Goal: Task Accomplishment & Management: Use online tool/utility

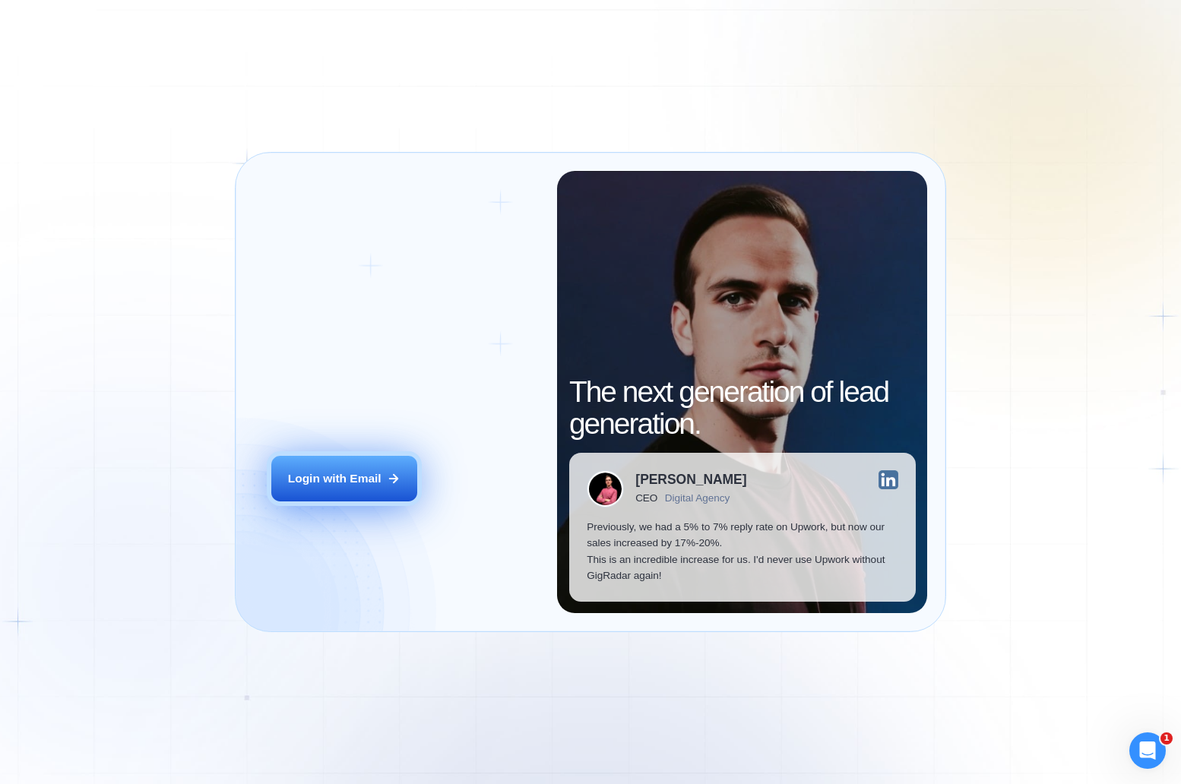
click at [388, 479] on icon at bounding box center [394, 479] width 14 height 14
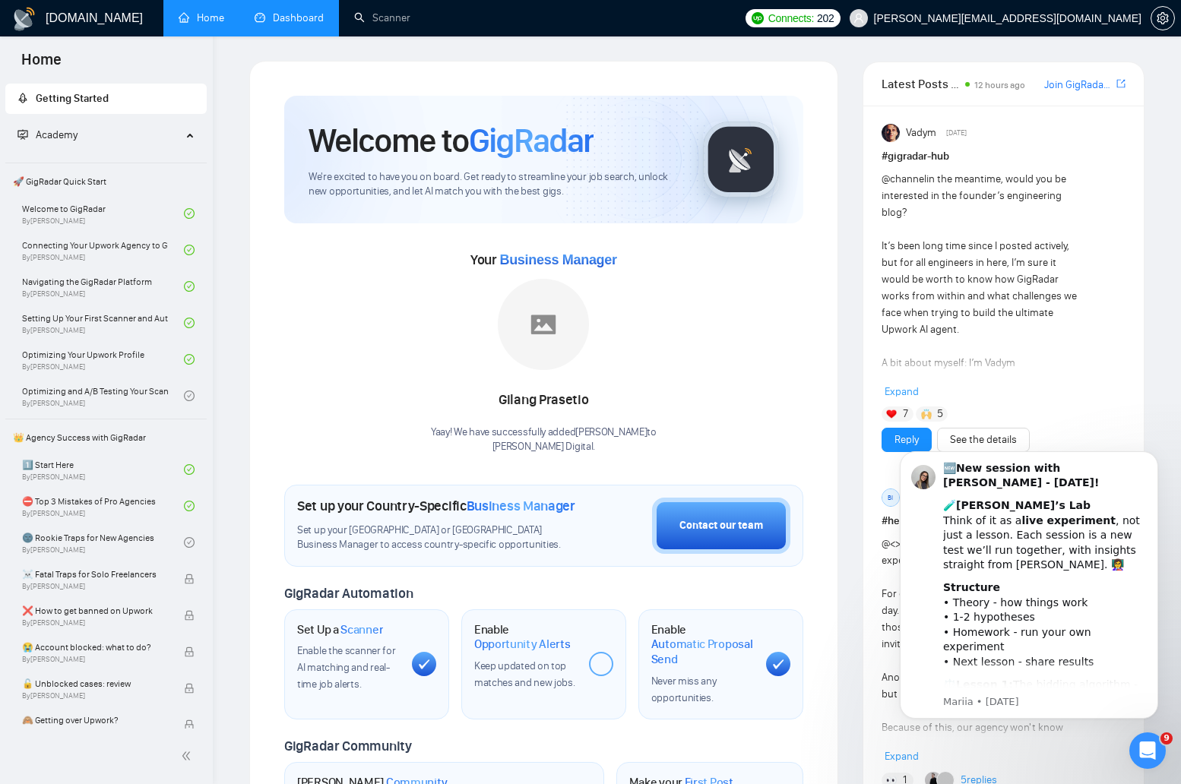
click at [288, 14] on link "Dashboard" at bounding box center [289, 17] width 69 height 13
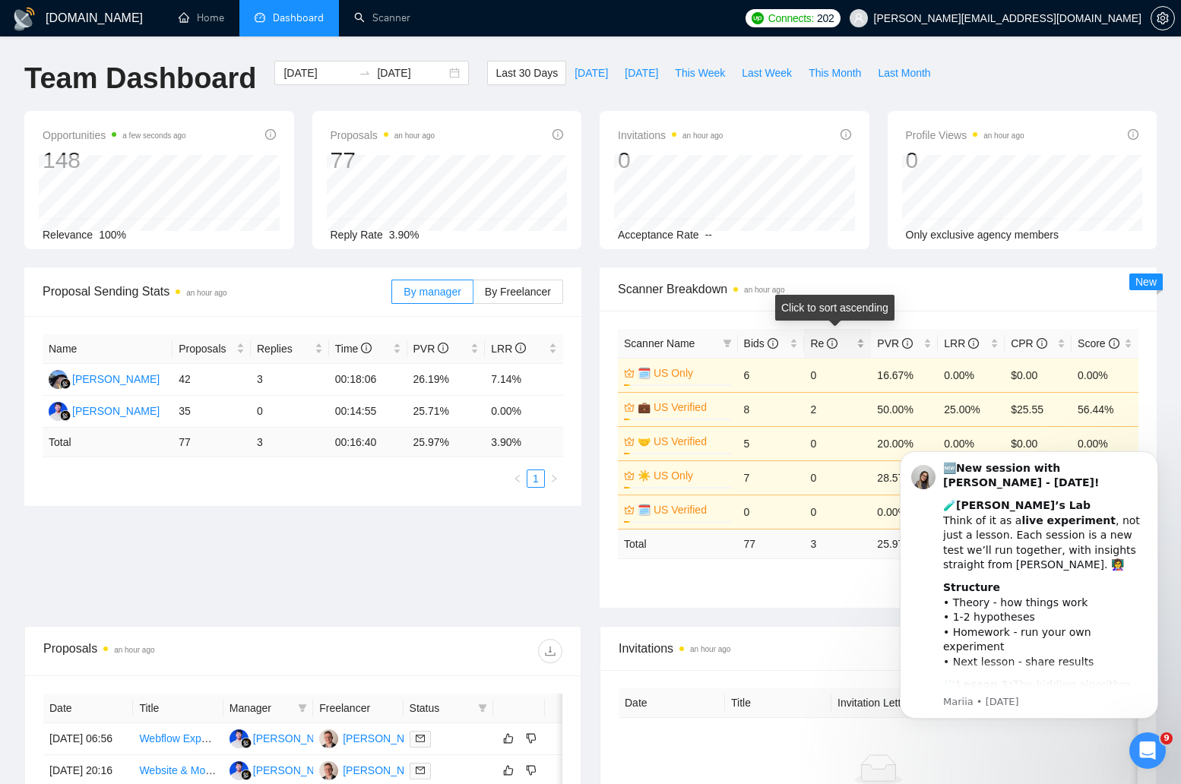
click at [856, 341] on div "Re" at bounding box center [837, 343] width 55 height 17
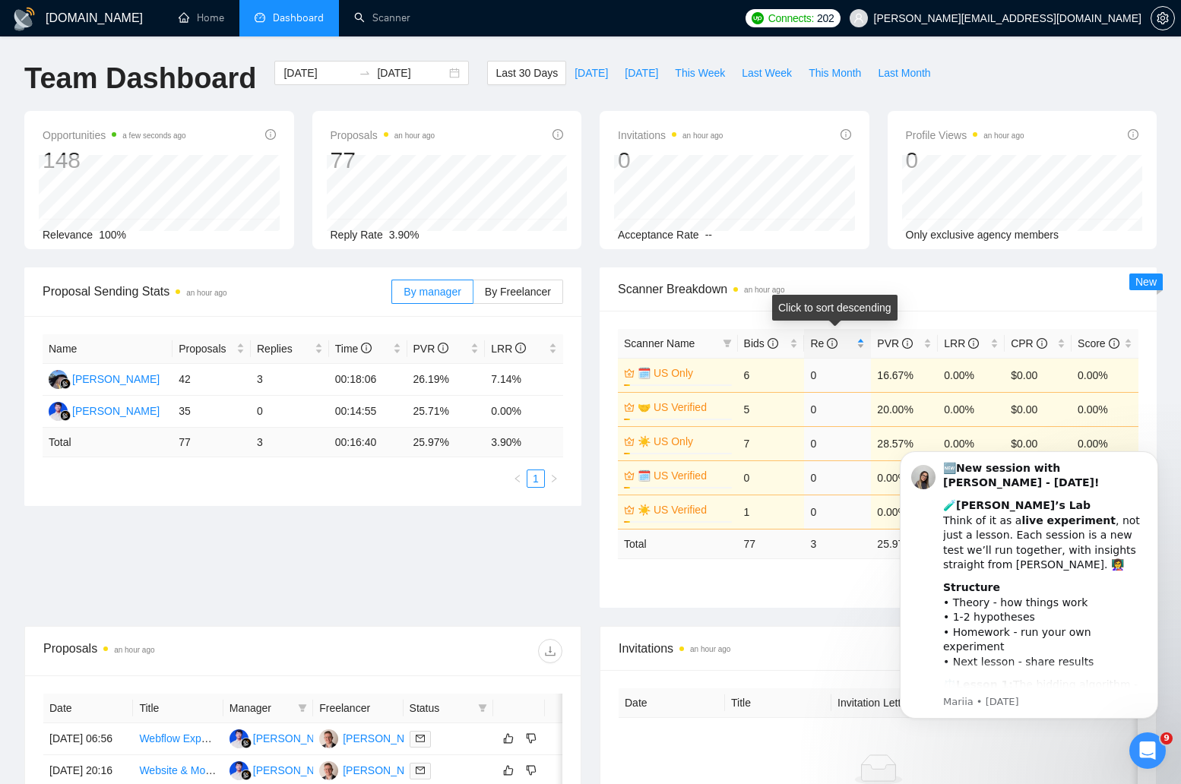
click at [856, 341] on div "Re" at bounding box center [837, 343] width 55 height 17
click at [926, 344] on div "PVR" at bounding box center [904, 343] width 55 height 17
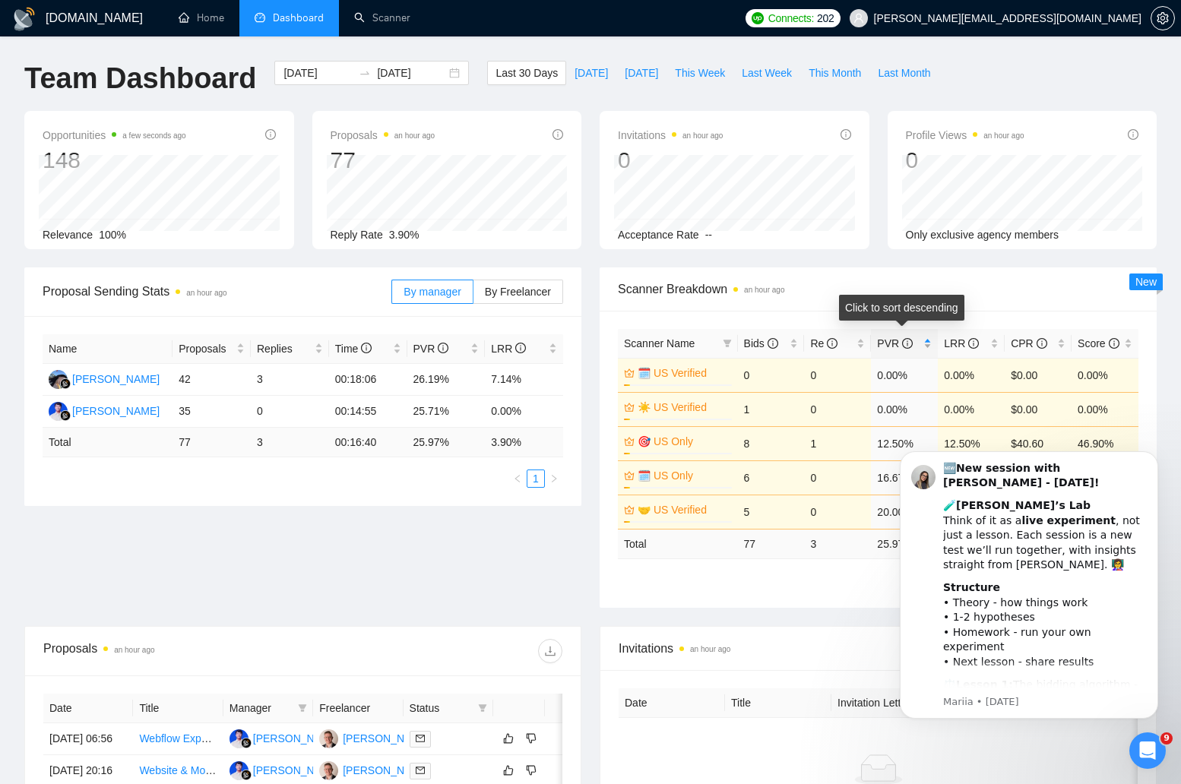
click at [926, 344] on div "PVR" at bounding box center [904, 343] width 55 height 17
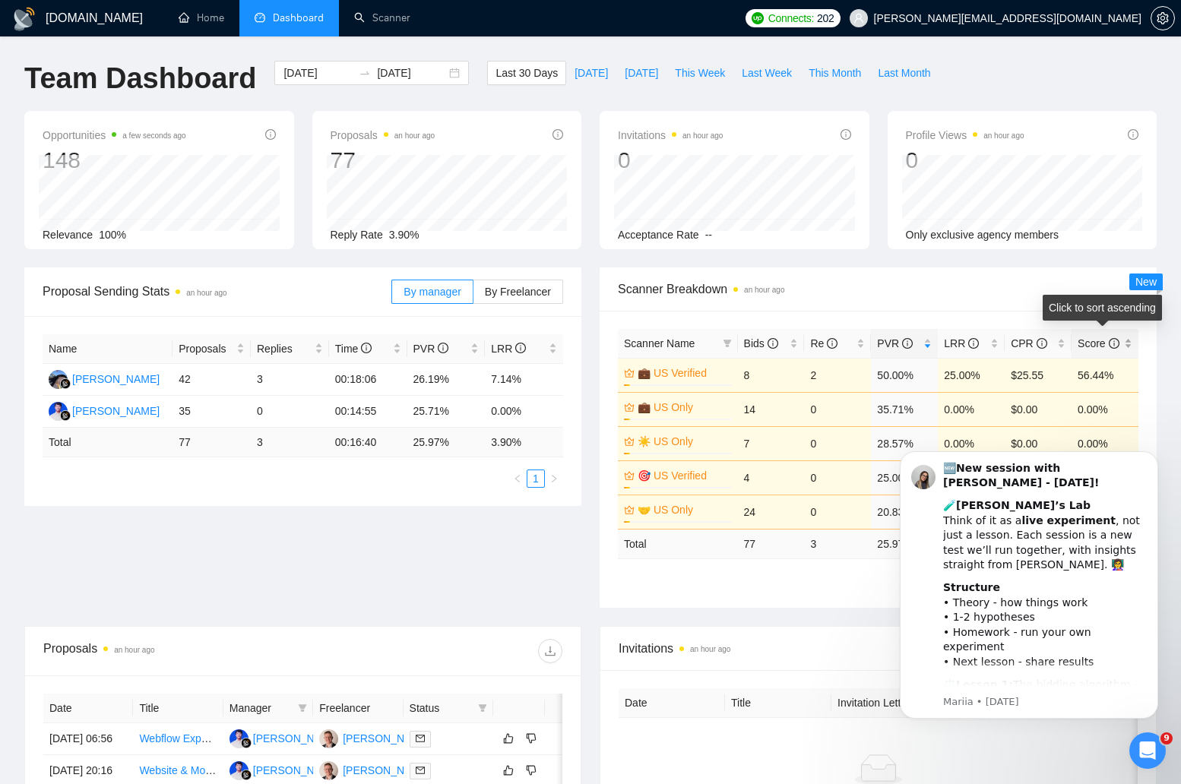
click at [1129, 343] on div "Score" at bounding box center [1105, 343] width 55 height 17
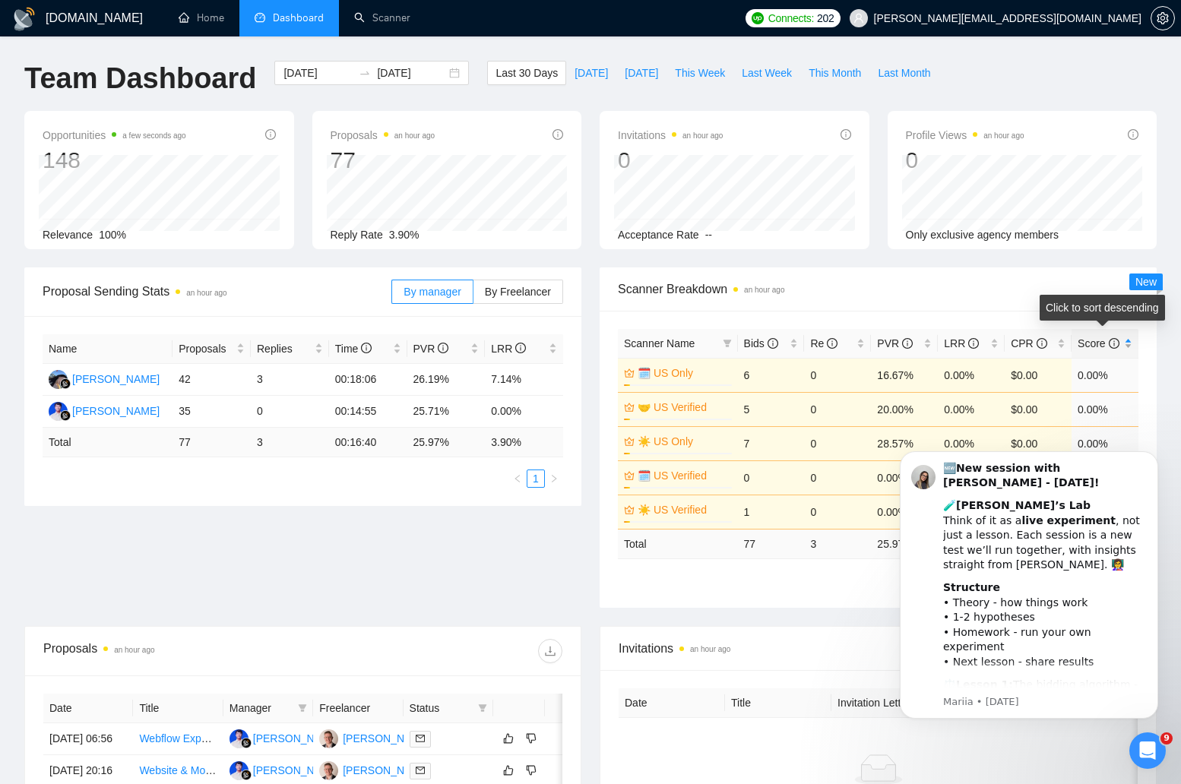
click at [1129, 343] on div "Score" at bounding box center [1105, 343] width 55 height 17
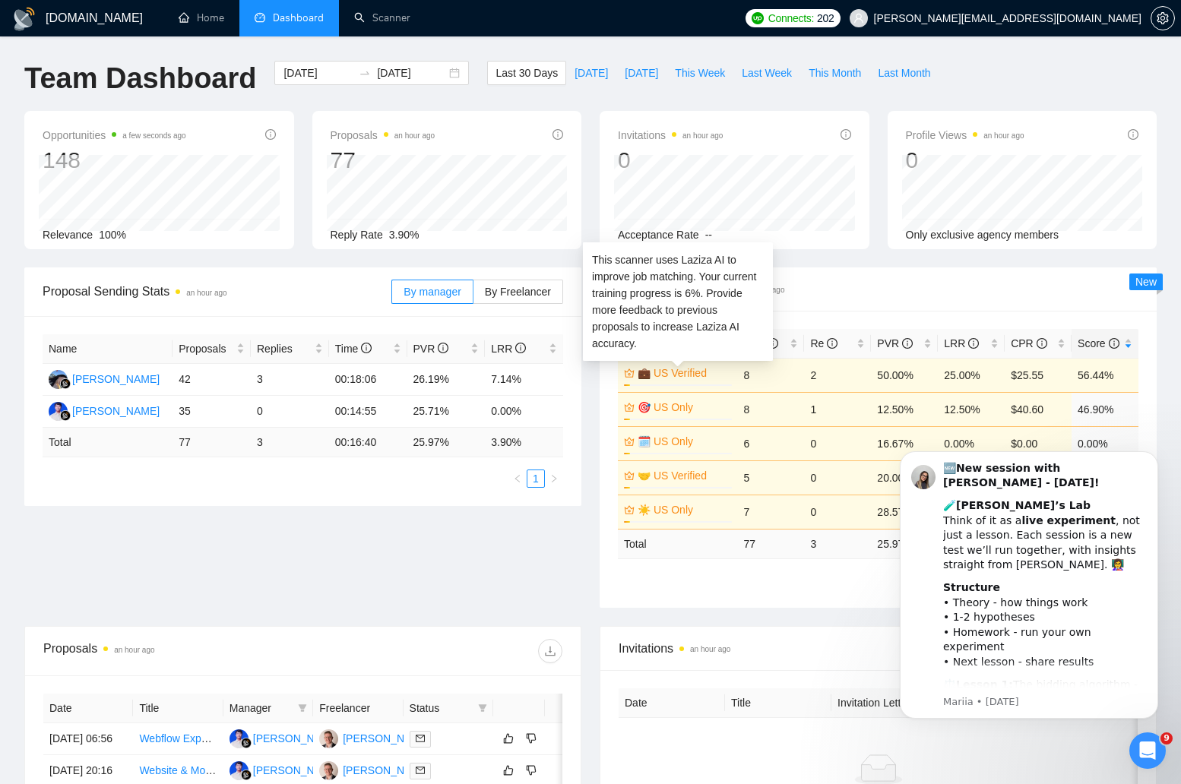
click at [673, 373] on link "💼 US Verified" at bounding box center [683, 373] width 91 height 17
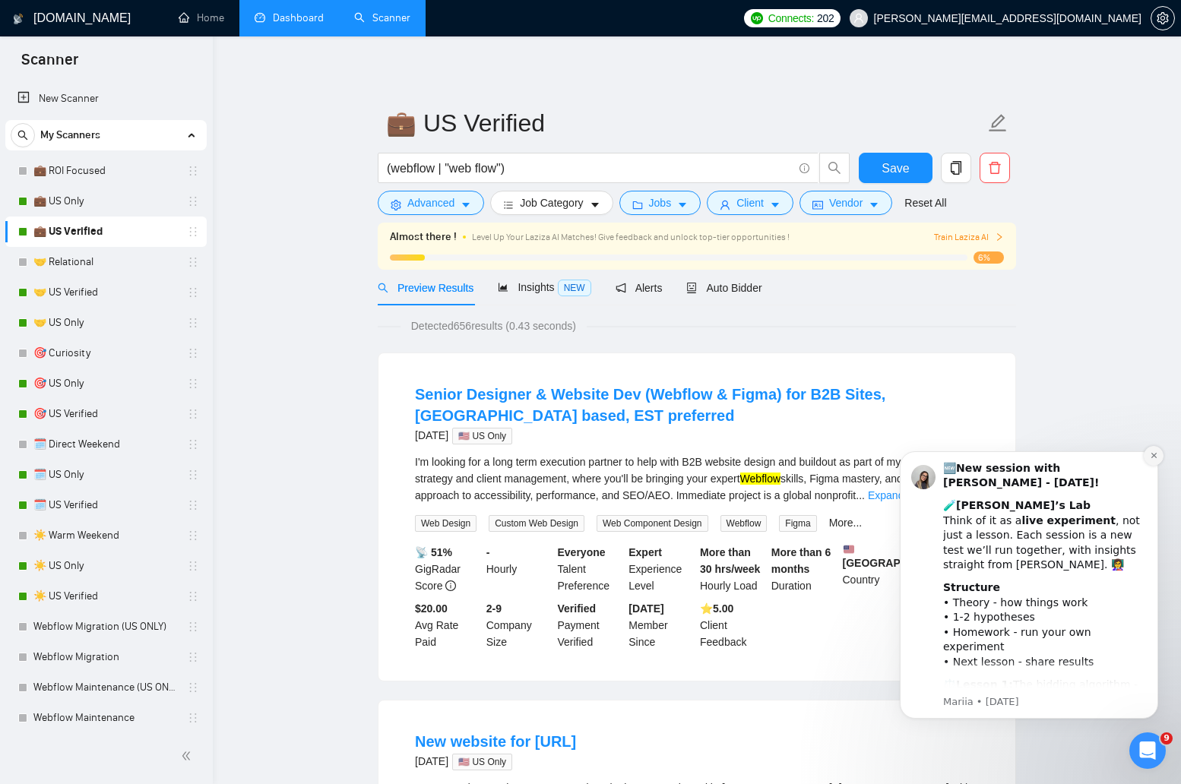
click at [1148, 451] on button "Dismiss notification" at bounding box center [1154, 456] width 20 height 20
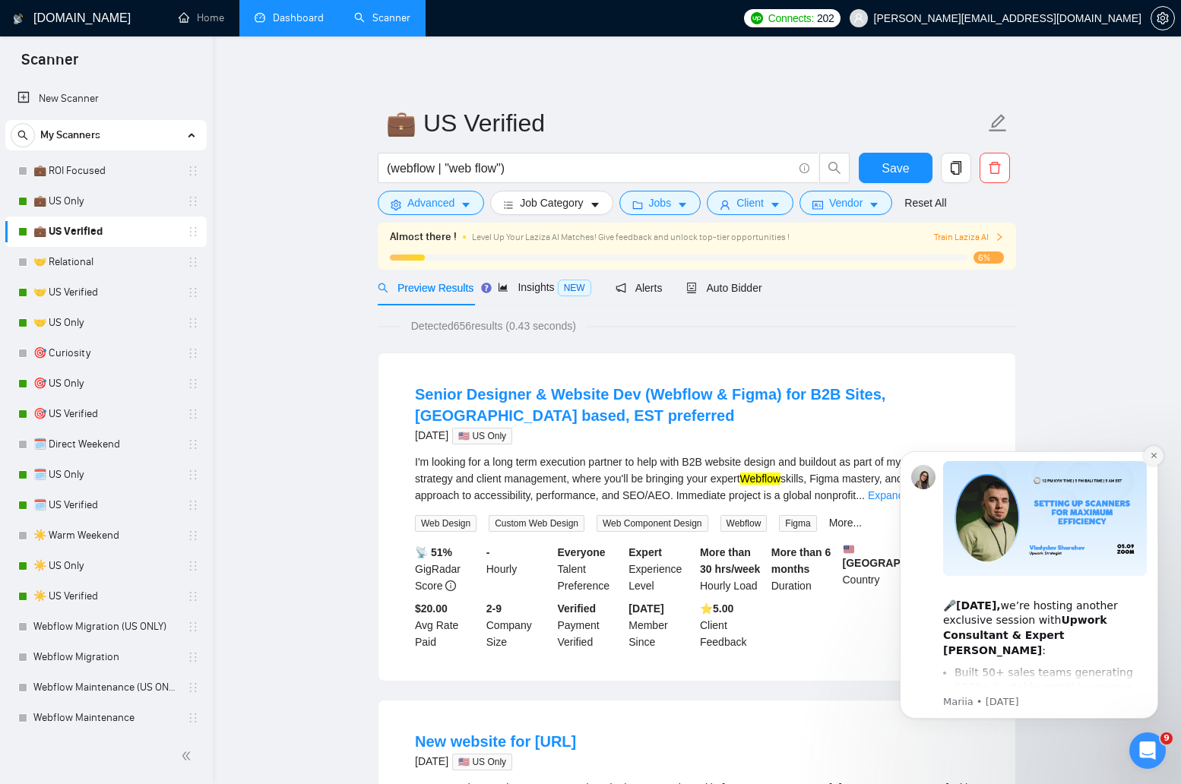
click at [1158, 457] on button "Dismiss notification" at bounding box center [1154, 456] width 20 height 20
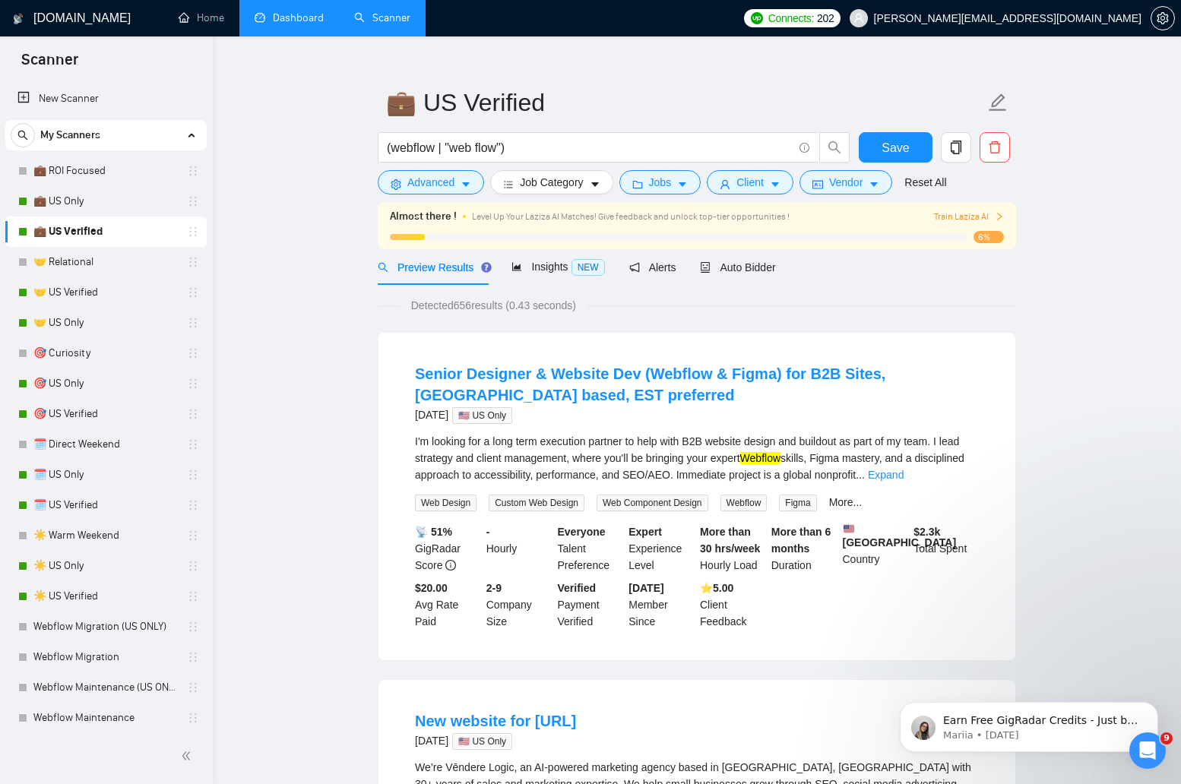
scroll to position [23, 0]
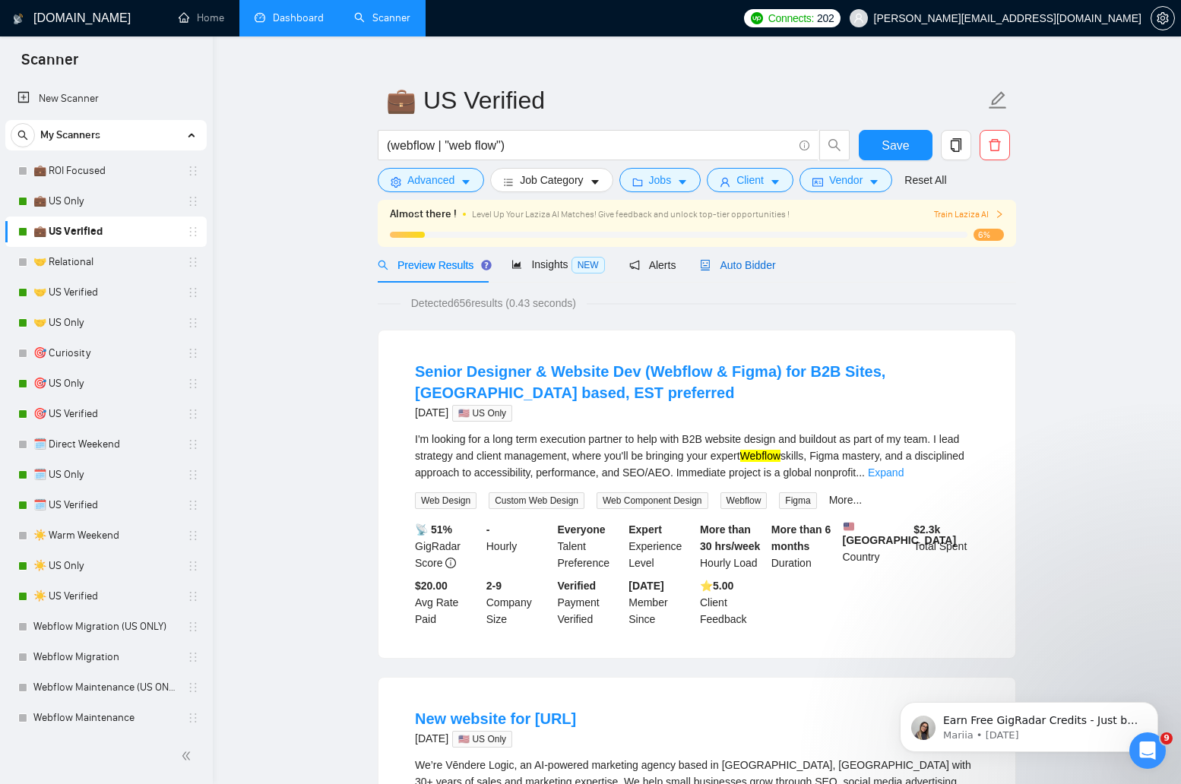
click at [749, 268] on span "Auto Bidder" at bounding box center [737, 265] width 75 height 12
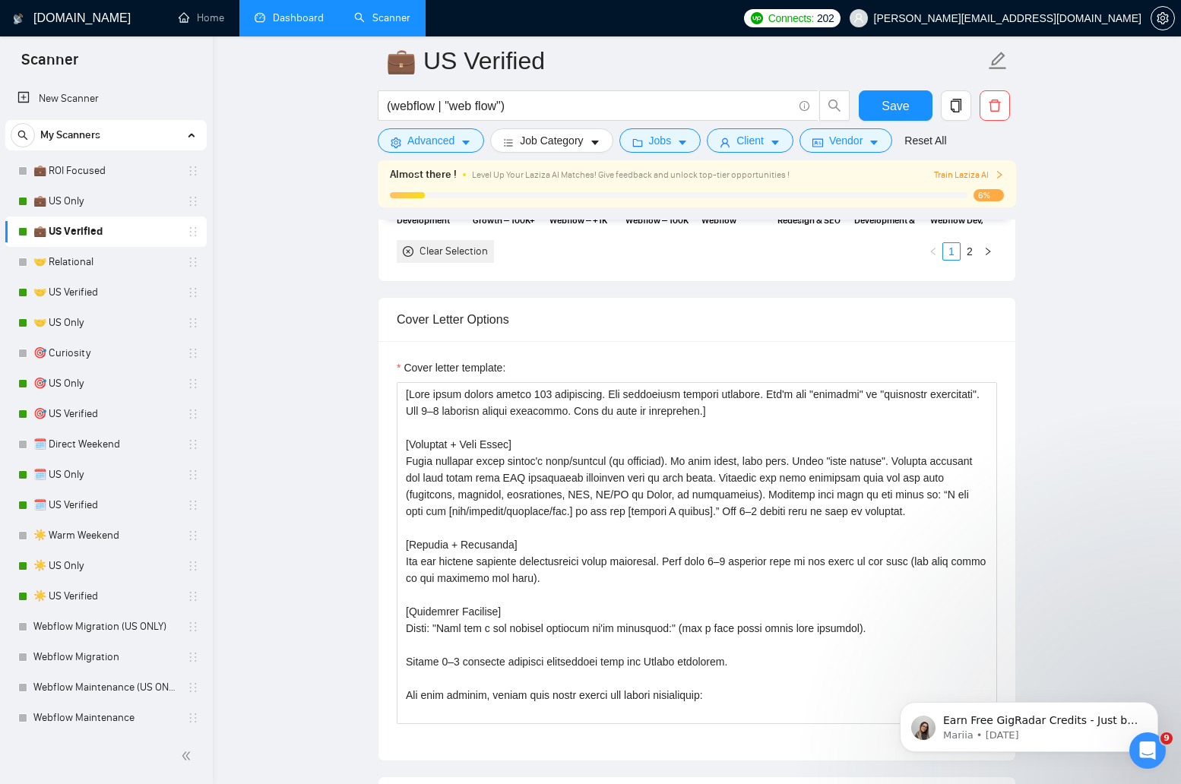
scroll to position [1831, 0]
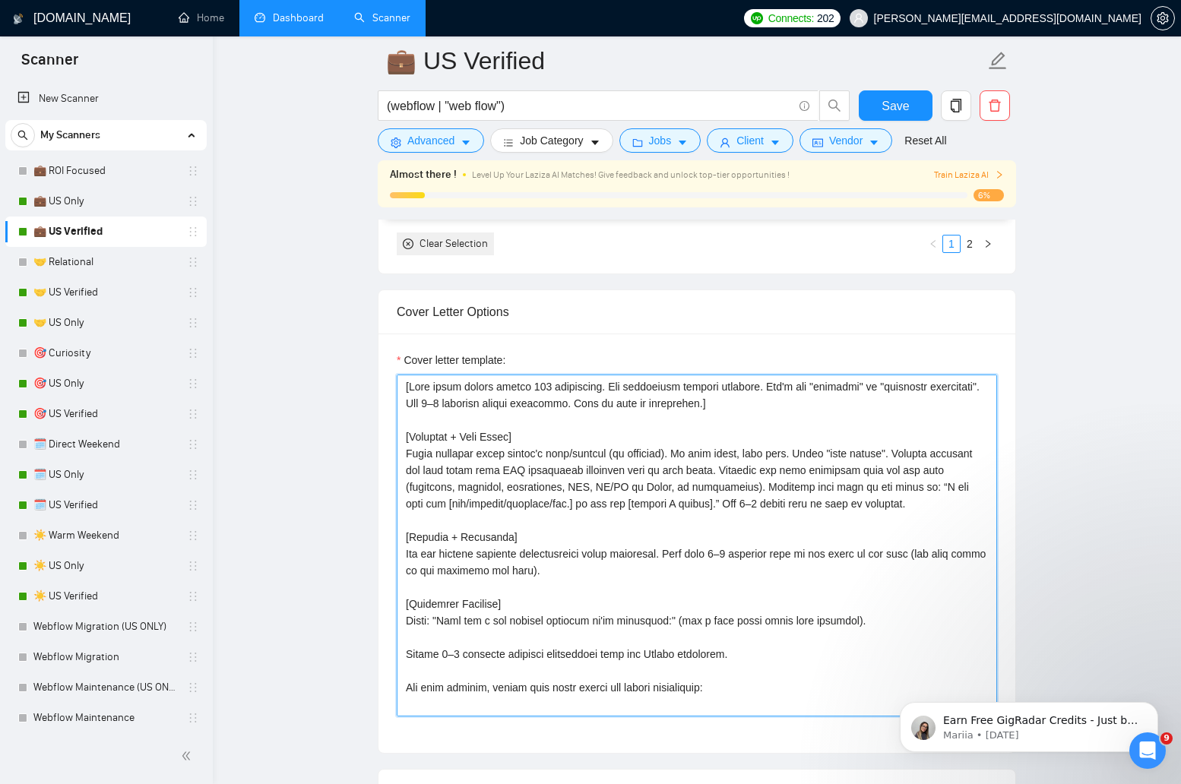
click at [687, 445] on textarea "Cover letter template:" at bounding box center [697, 546] width 600 height 342
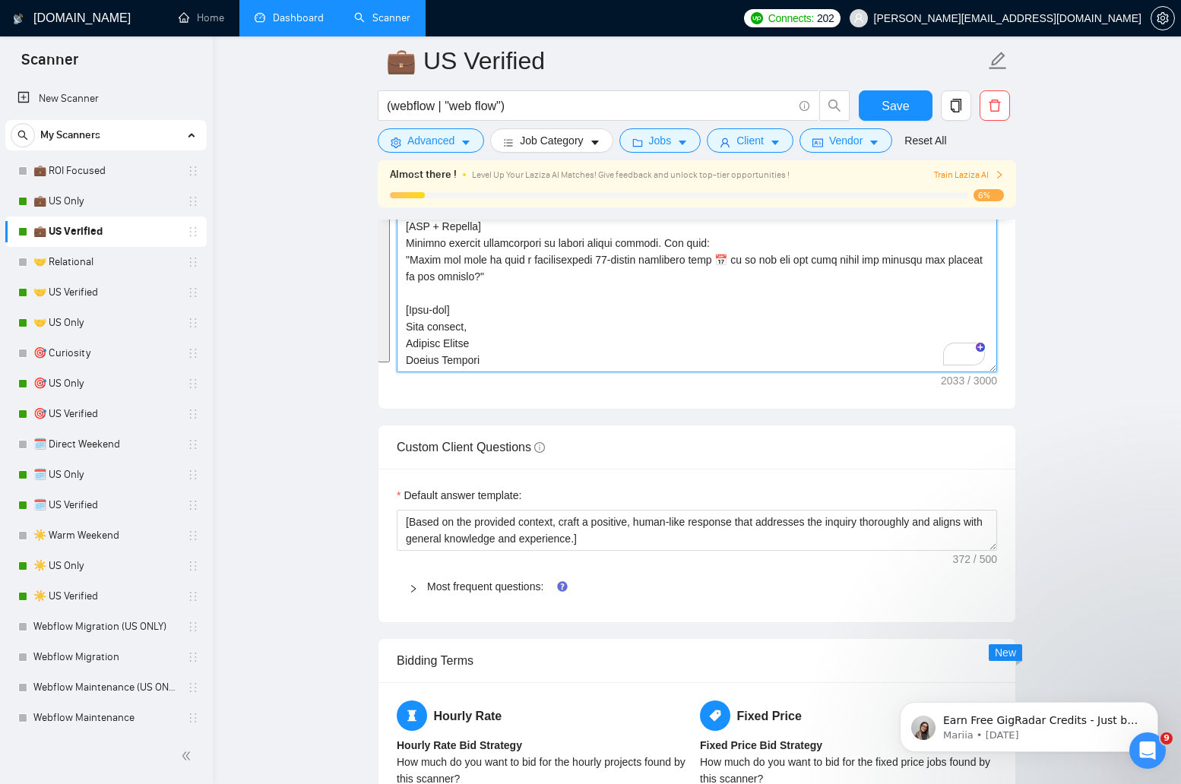
scroll to position [2163, 0]
